Goal: Information Seeking & Learning: Understand process/instructions

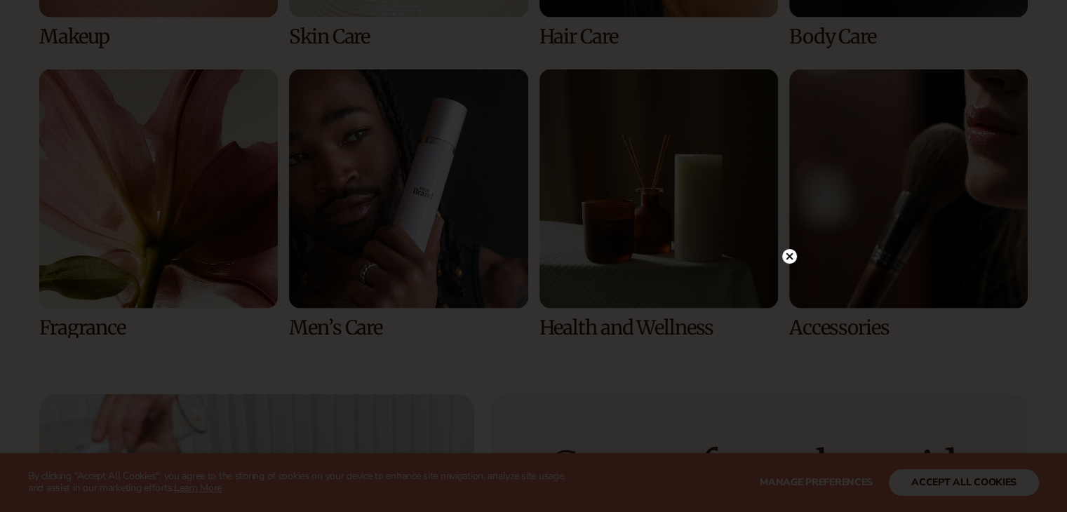
scroll to position [3011, 0]
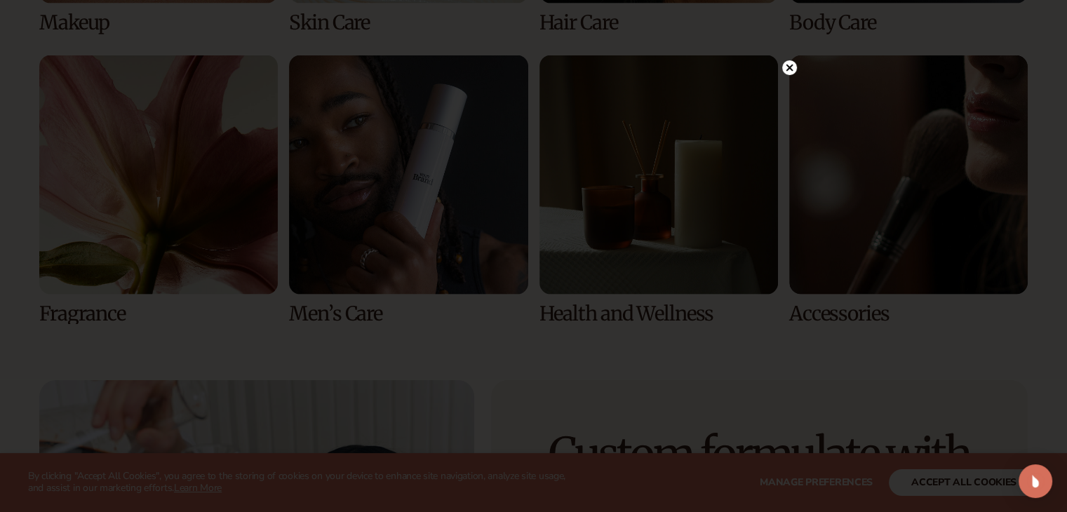
click at [789, 68] on icon at bounding box center [789, 67] width 7 height 7
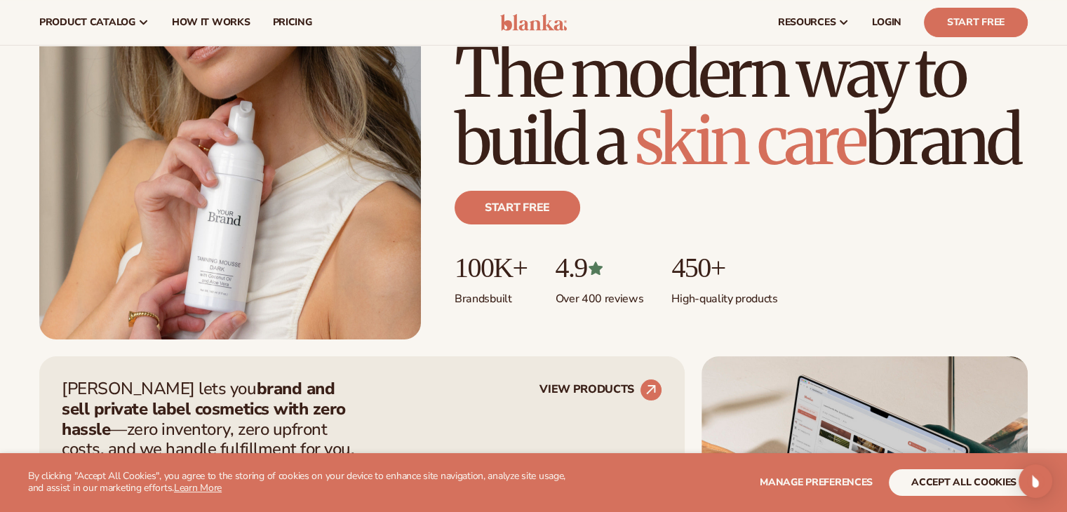
scroll to position [0, 0]
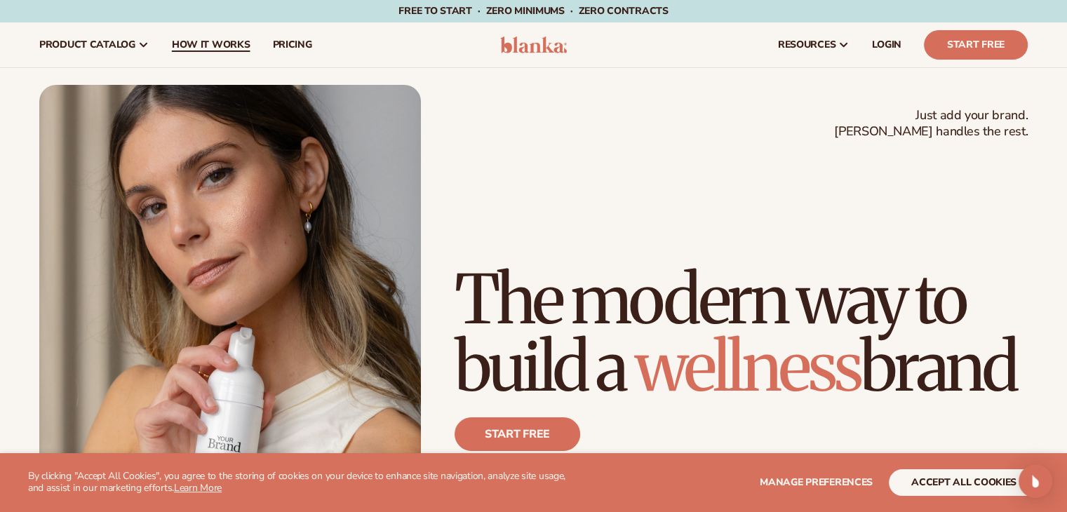
click at [251, 51] on link "How It Works" at bounding box center [211, 44] width 101 height 45
